Goal: Navigation & Orientation: Find specific page/section

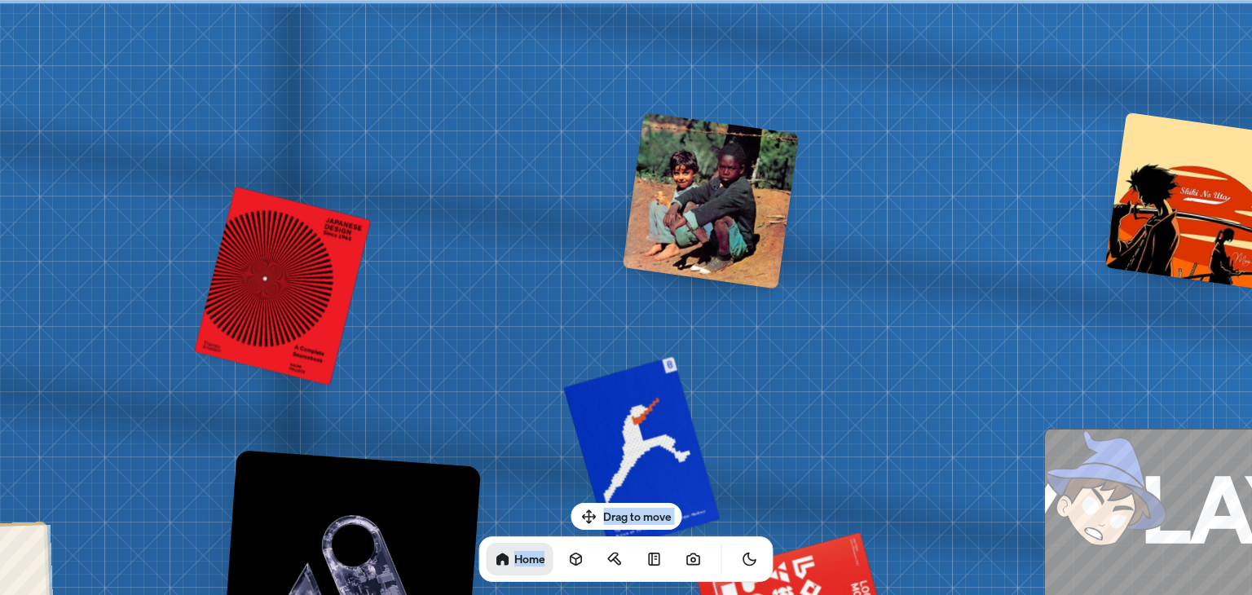
drag, startPoint x: 618, startPoint y: 515, endPoint x: 720, endPoint y: 532, distance: 103.3
click at [720, 532] on div "Drag to move Home" at bounding box center [626, 542] width 320 height 79
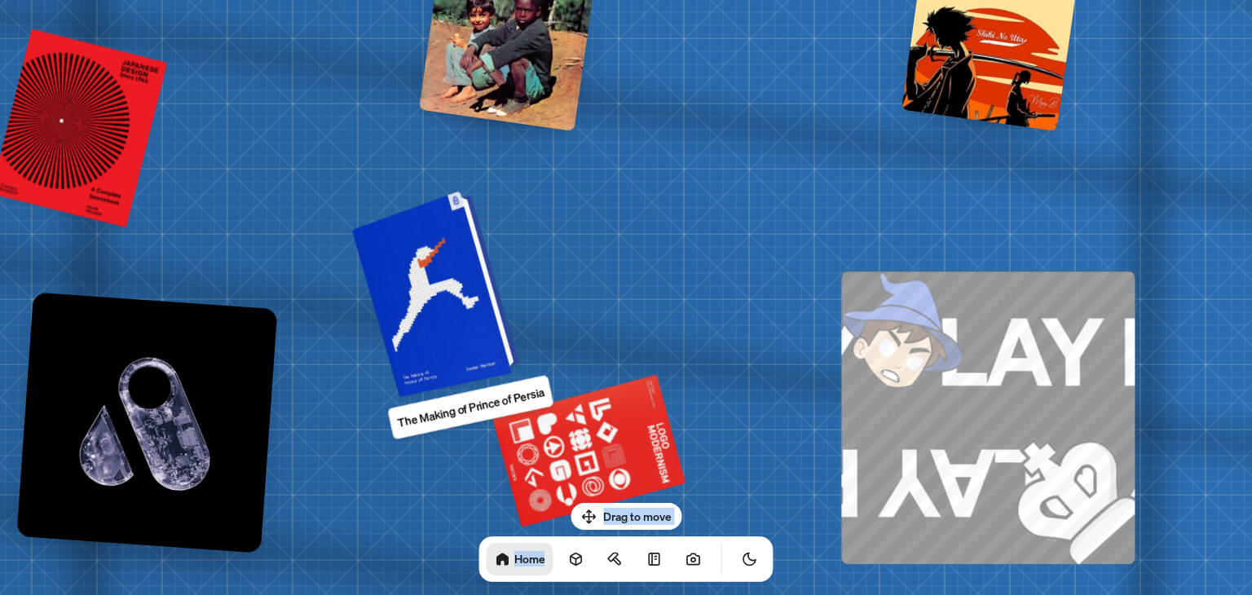
drag, startPoint x: 612, startPoint y: 436, endPoint x: 471, endPoint y: 196, distance: 278.1
click at [471, 196] on div at bounding box center [438, 292] width 155 height 199
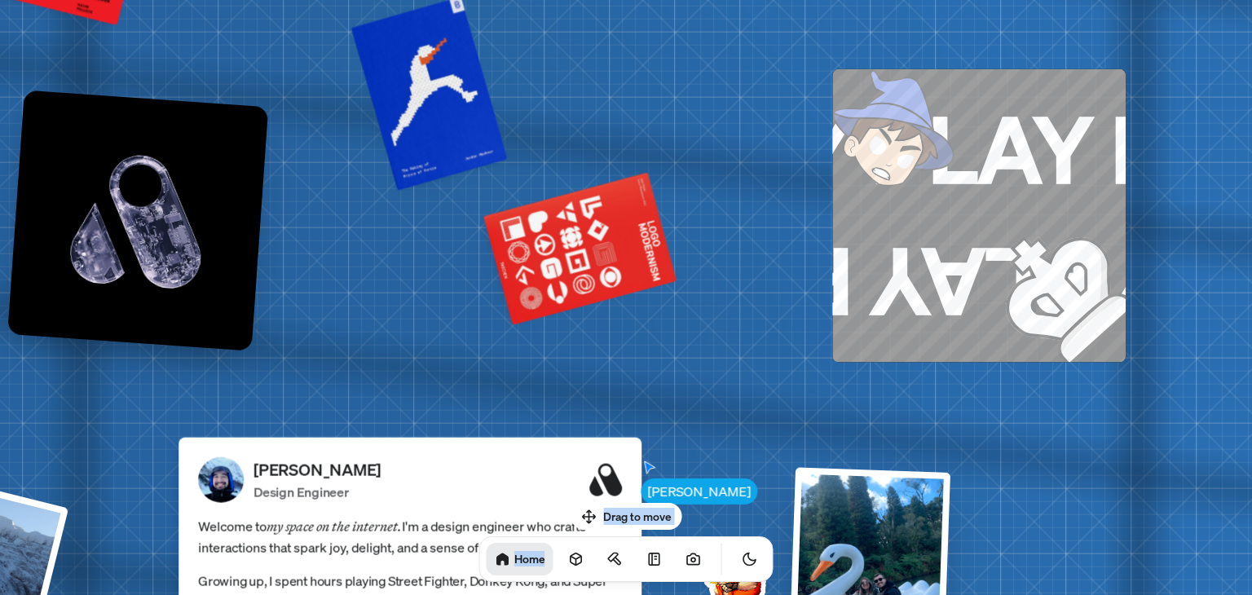
drag, startPoint x: 801, startPoint y: 285, endPoint x: 734, endPoint y: 119, distance: 178.5
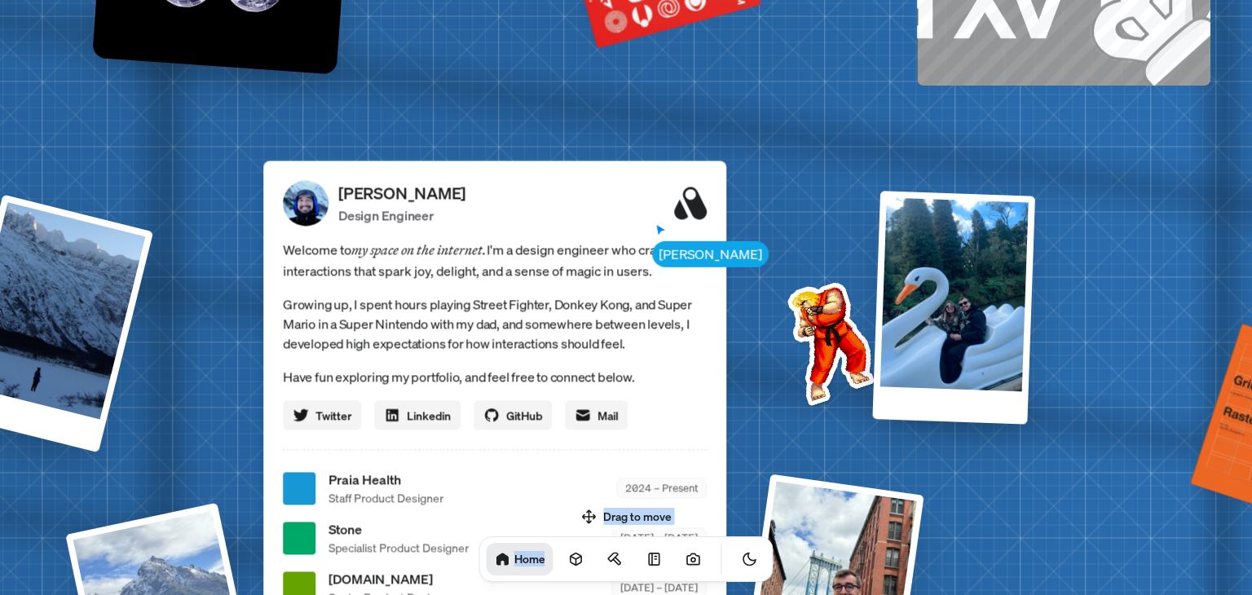
drag, startPoint x: 664, startPoint y: 82, endPoint x: 837, endPoint y: -71, distance: 231.6
click at [837, 0] on html "[PERSON_NAME] [PERSON_NAME] Design Engineer Welcome to my space on the internet…" at bounding box center [626, 0] width 1252 height 0
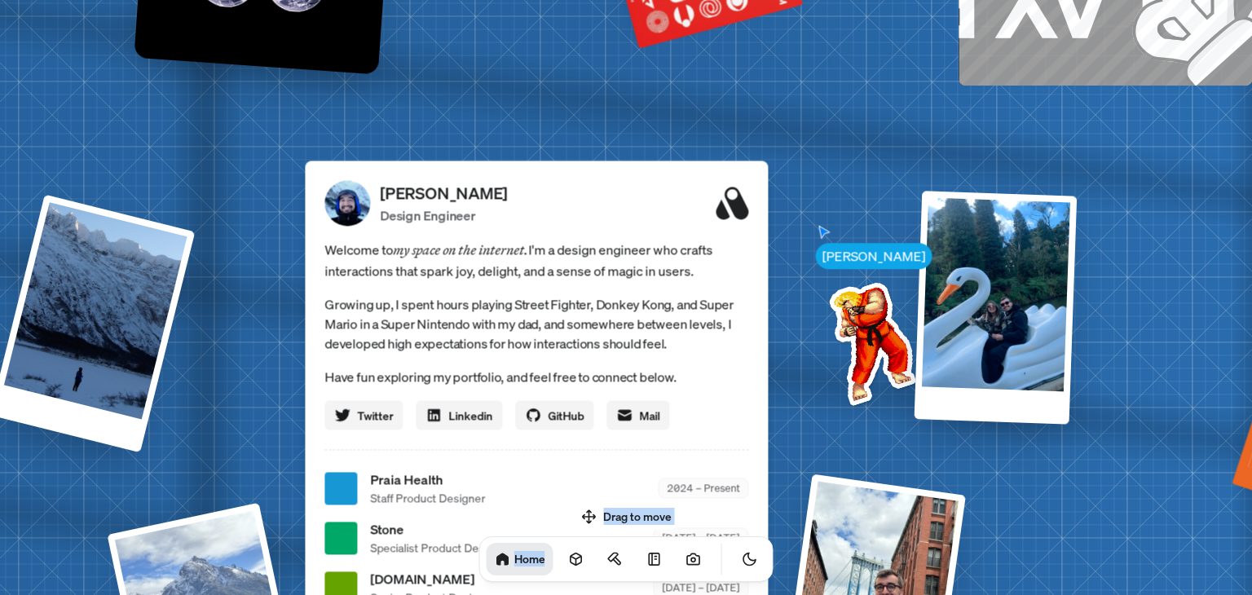
drag, startPoint x: 804, startPoint y: 384, endPoint x: 998, endPoint y: 183, distance: 279.1
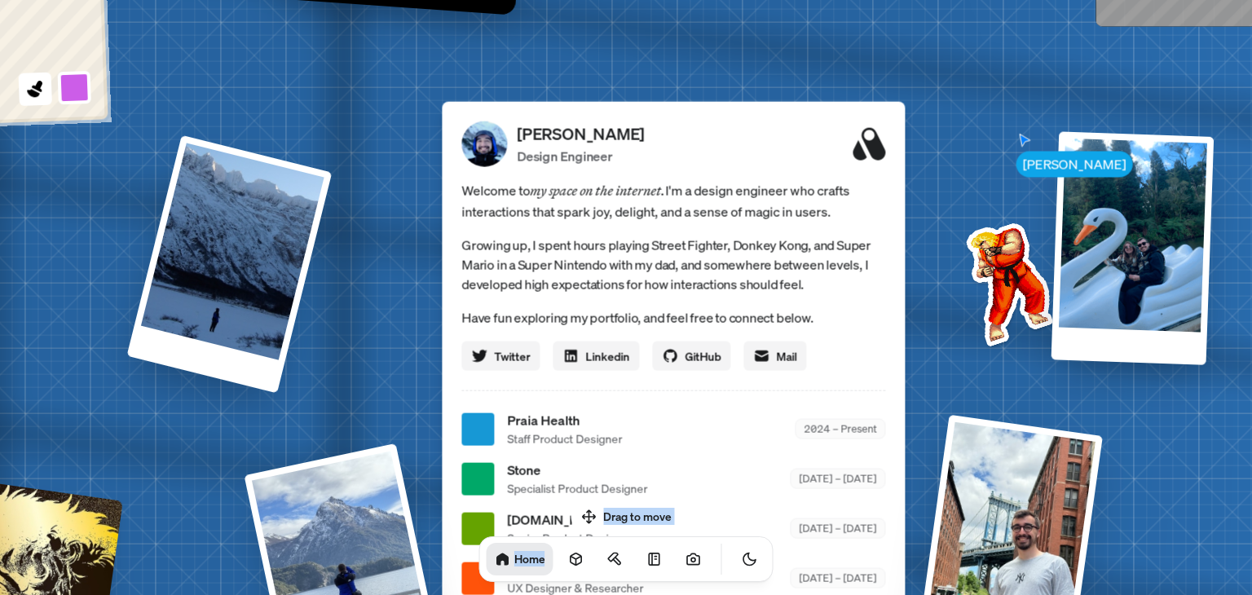
drag, startPoint x: 998, startPoint y: 183, endPoint x: 1252, endPoint y: 321, distance: 288.6
click at [1252, 321] on div "[PERSON_NAME] [PERSON_NAME] Design Engineer Welcome to my space on the internet…" at bounding box center [677, 430] width 2440 height 2136
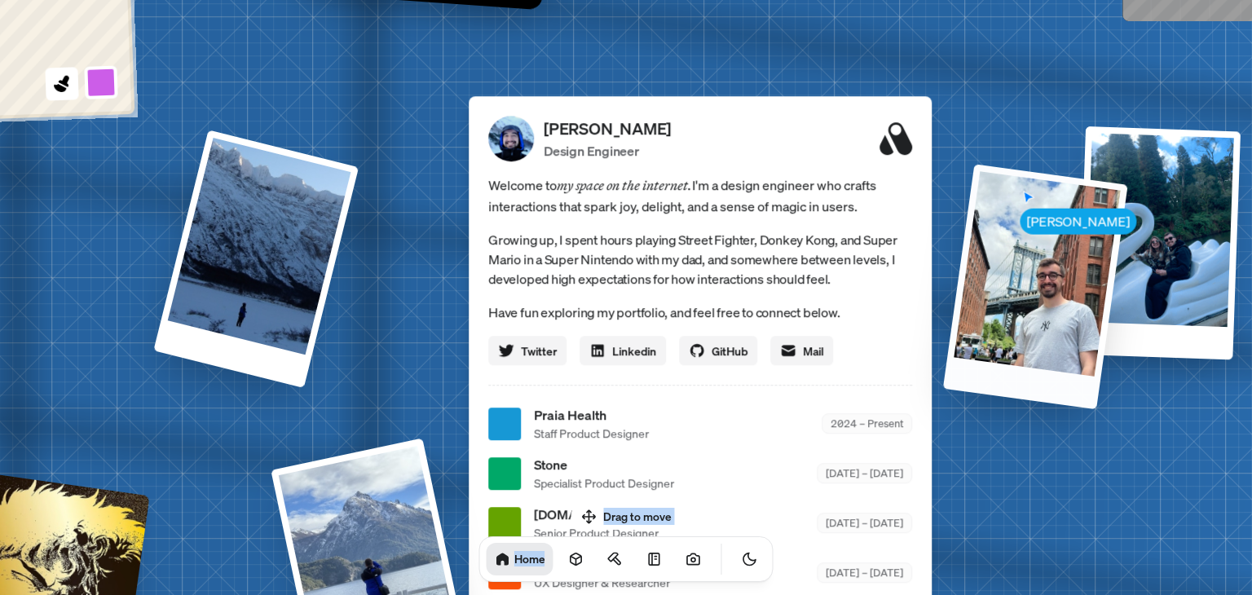
drag, startPoint x: 1023, startPoint y: 423, endPoint x: 975, endPoint y: 135, distance: 291.8
click at [975, 164] on div at bounding box center [1035, 286] width 185 height 245
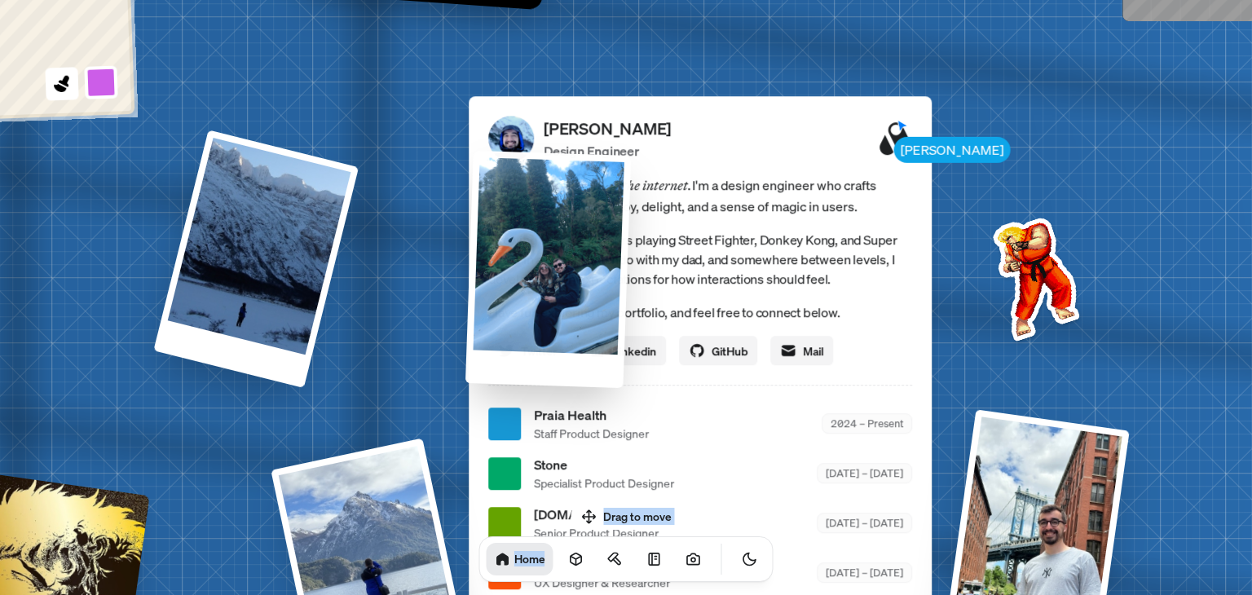
drag, startPoint x: 1112, startPoint y: 173, endPoint x: 473, endPoint y: 227, distance: 641.5
click at [473, 227] on div at bounding box center [549, 269] width 166 height 237
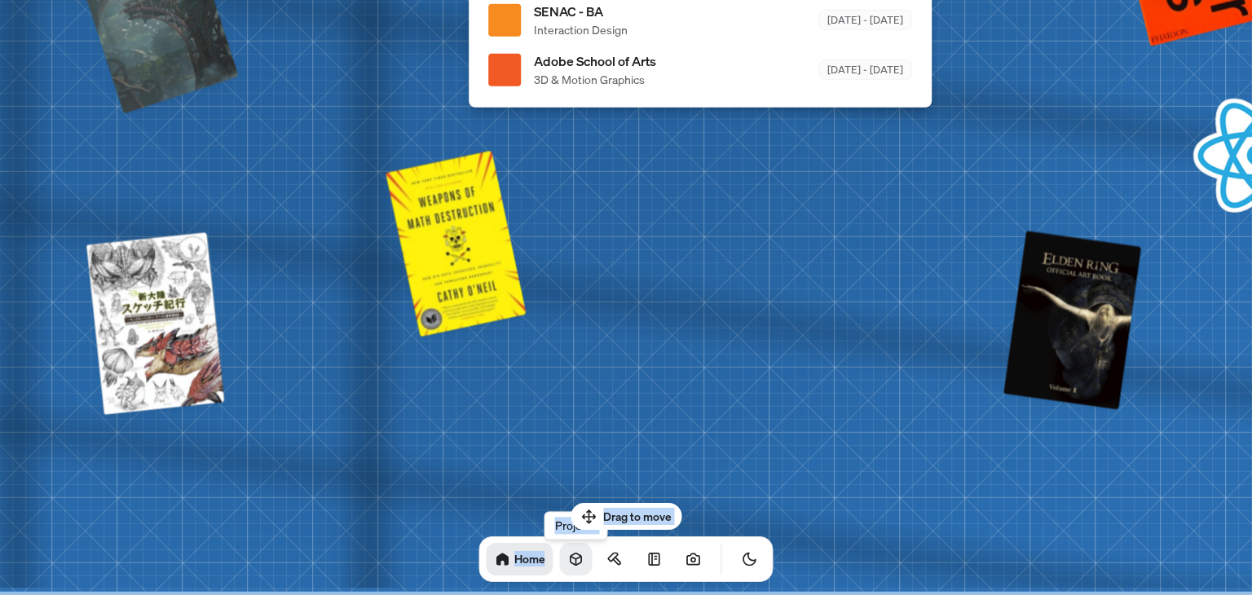
click at [565, 567] on link at bounding box center [576, 559] width 33 height 33
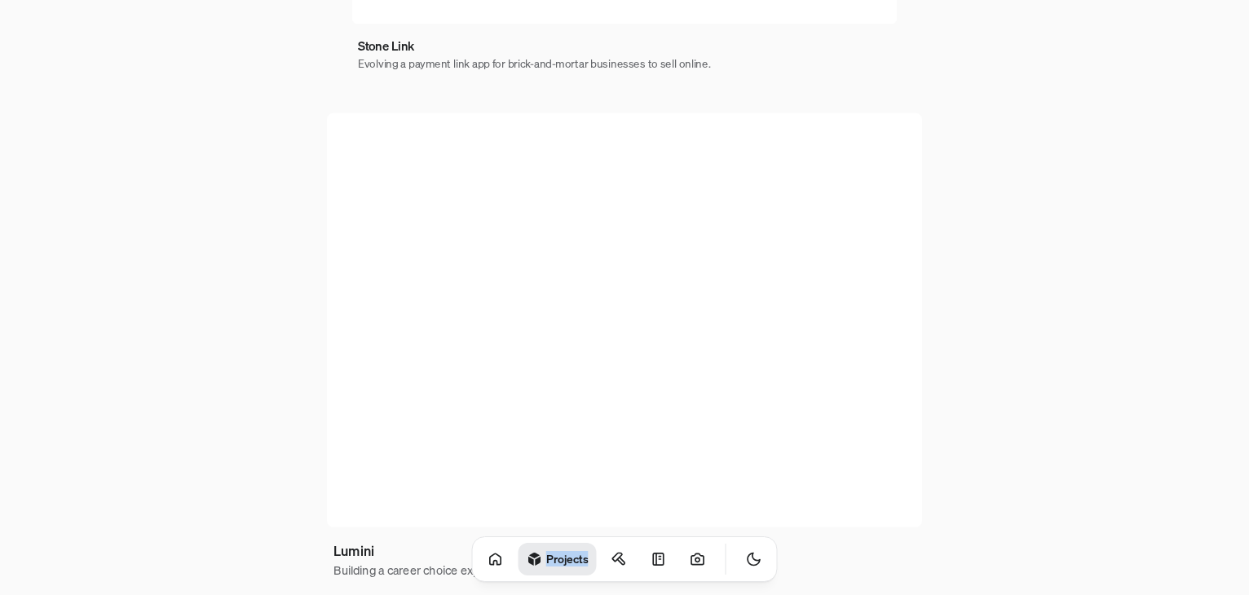
scroll to position [1019, 0]
